Goal: Task Accomplishment & Management: Complete application form

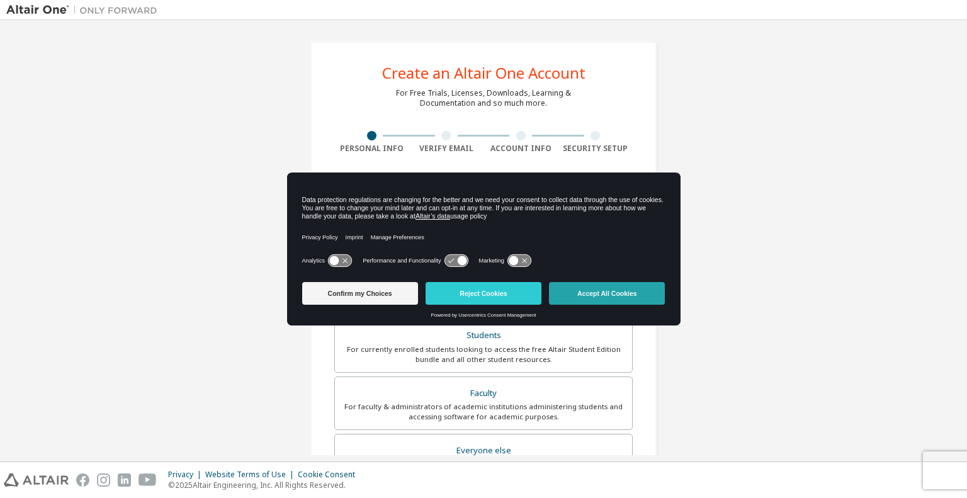
click at [631, 293] on button "Accept All Cookies" at bounding box center [607, 293] width 116 height 23
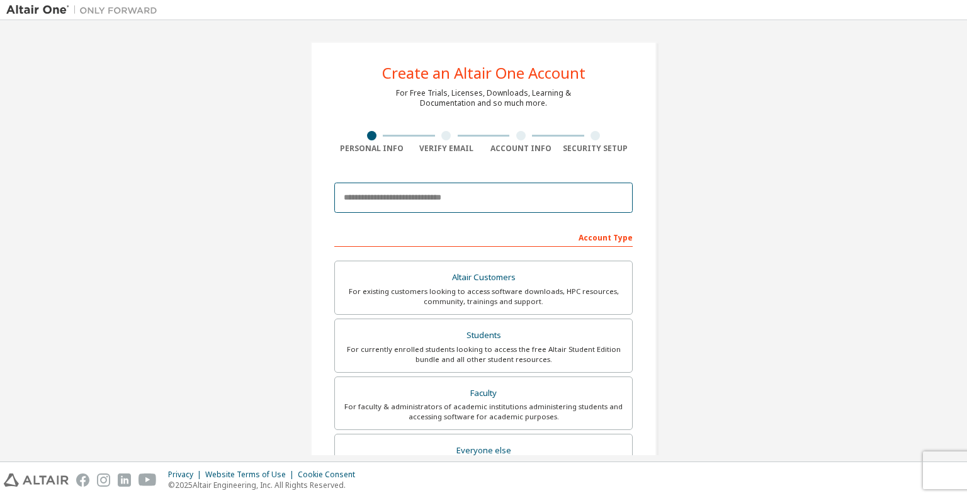
click at [471, 205] on input "email" at bounding box center [483, 198] width 298 height 30
type input "**********"
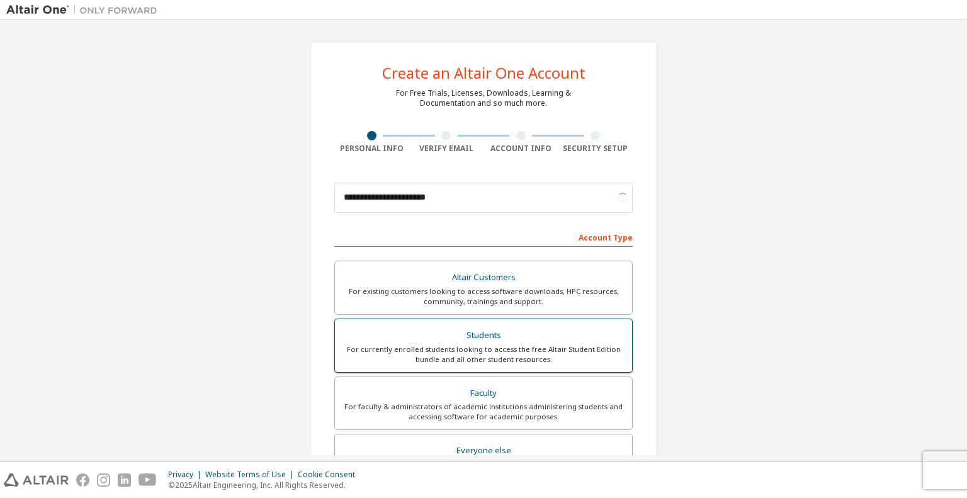
click at [502, 347] on div "For currently enrolled students looking to access the free Altair Student Editi…" at bounding box center [483, 354] width 282 height 20
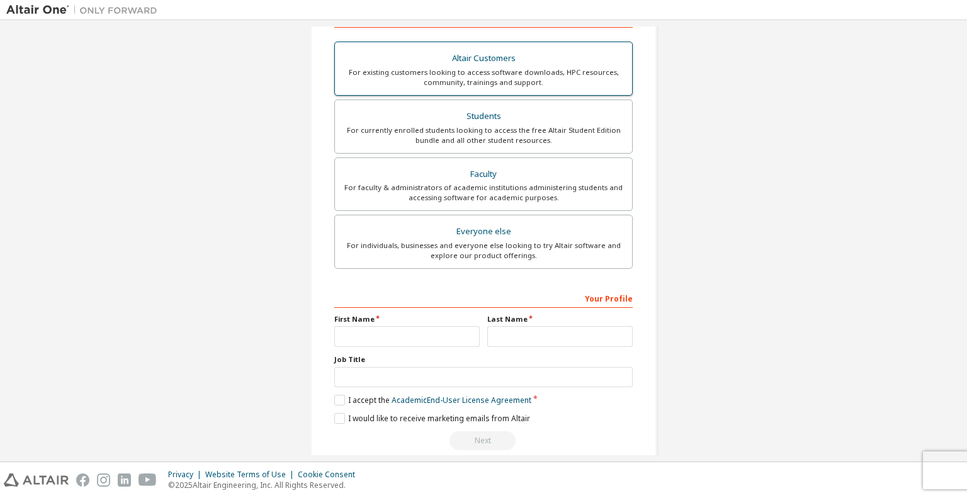
scroll to position [238, 0]
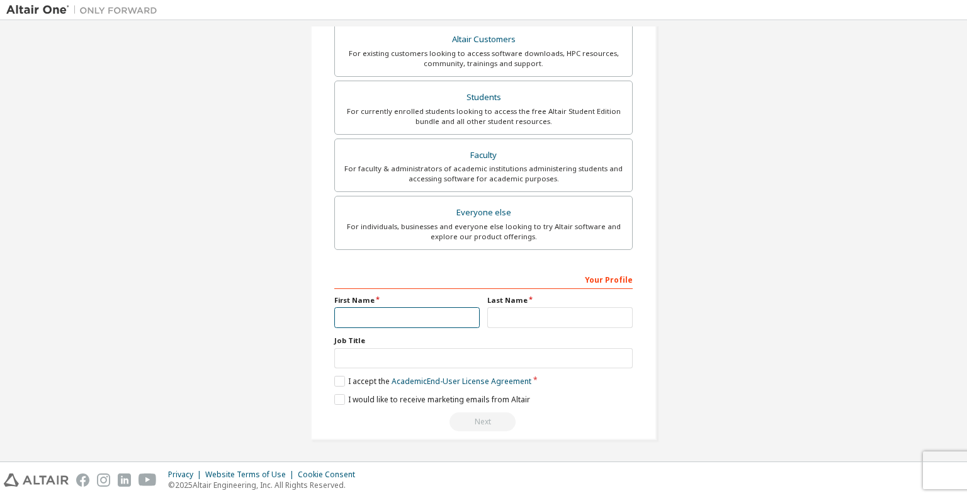
click at [412, 314] on input "text" at bounding box center [406, 317] width 145 height 21
type input "*******"
click at [337, 384] on label "I accept the Academic End-User License Agreement" at bounding box center [432, 381] width 197 height 11
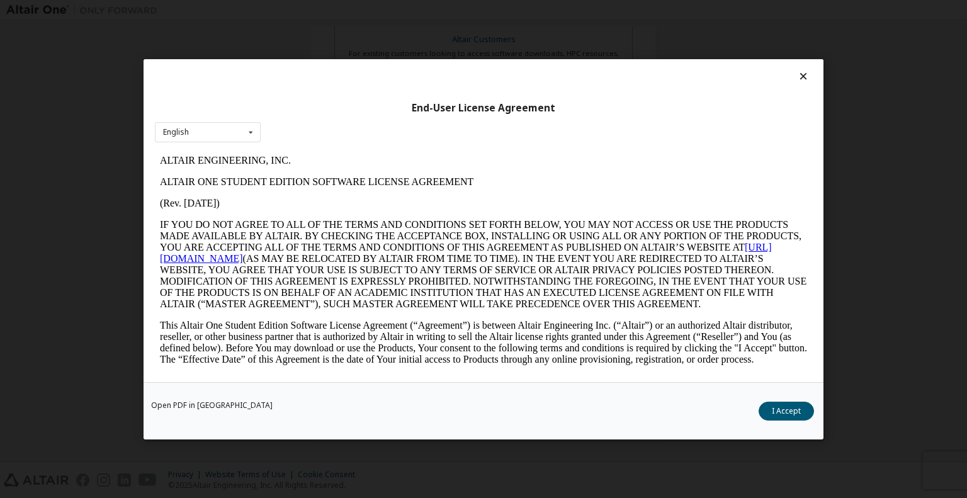
scroll to position [0, 0]
click at [782, 419] on button "I Accept" at bounding box center [785, 410] width 55 height 19
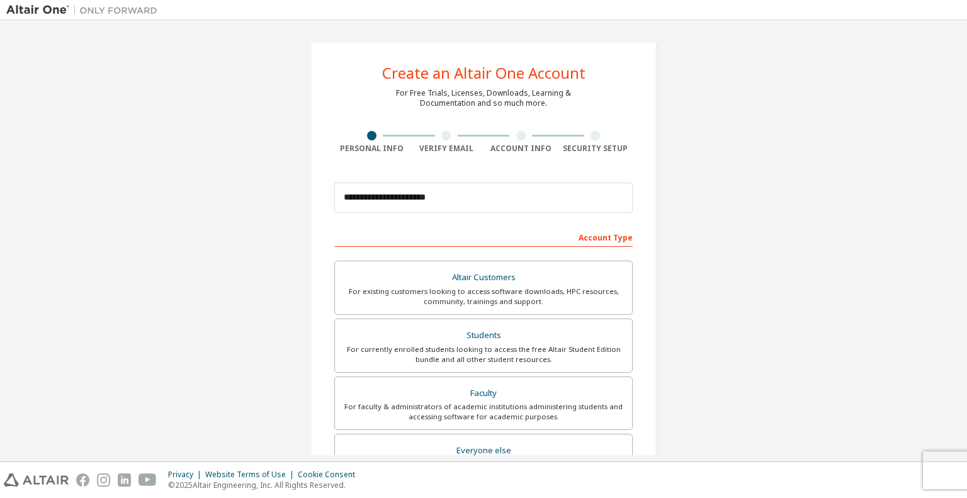
scroll to position [238, 0]
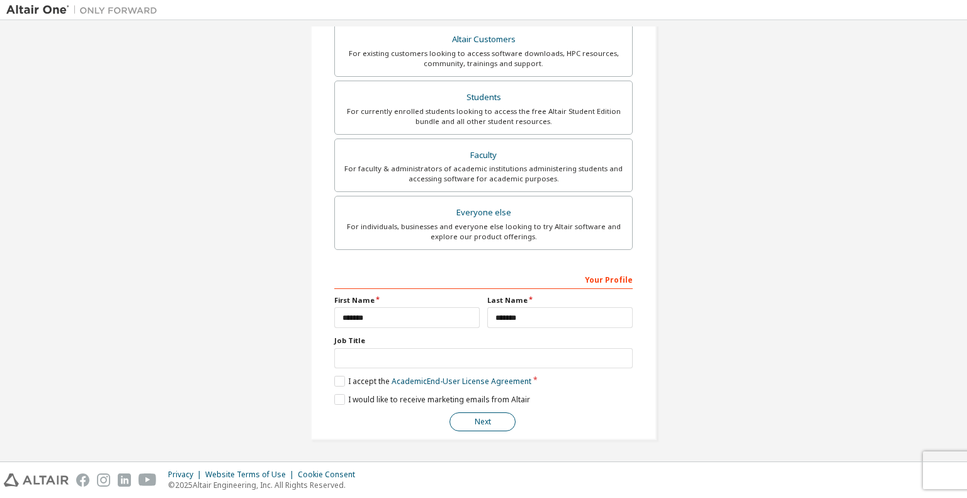
click at [480, 425] on button "Next" at bounding box center [482, 421] width 66 height 19
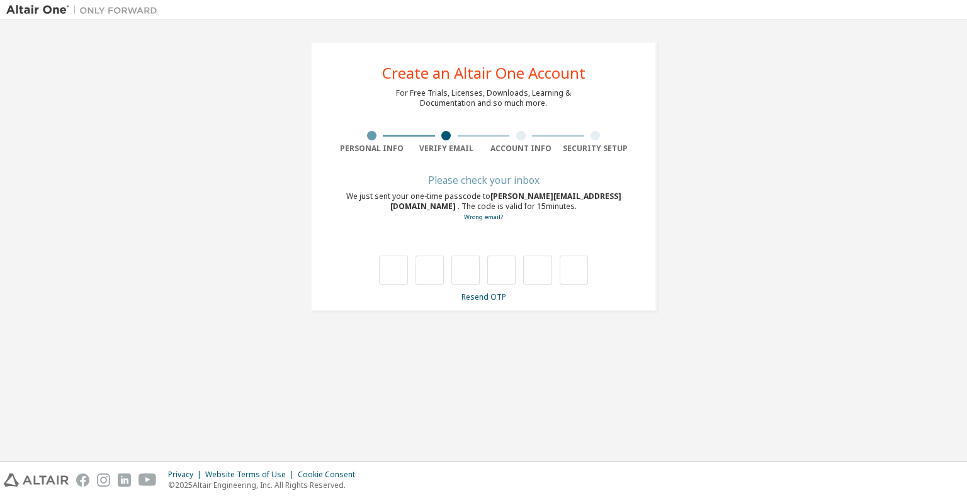
scroll to position [0, 0]
type input "*"
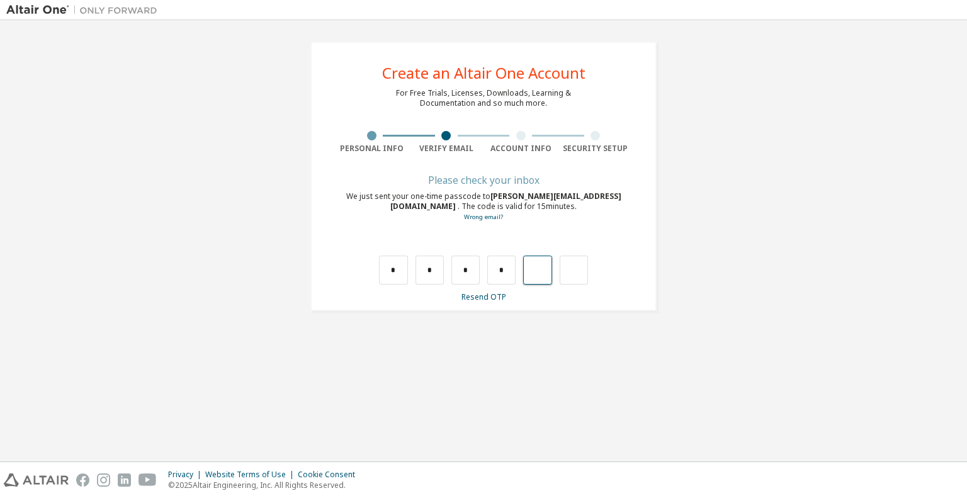
type input "*"
